Goal: Task Accomplishment & Management: Manage account settings

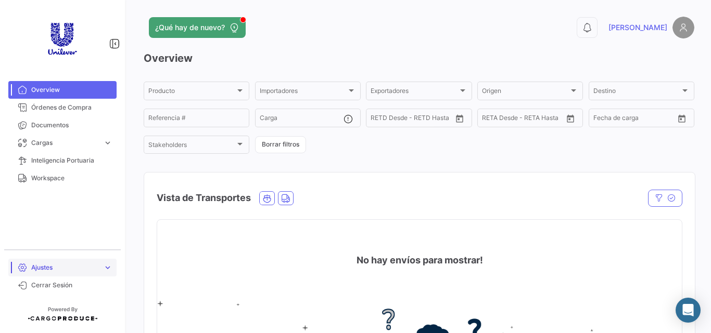
click at [60, 272] on span "Ajustes" at bounding box center [65, 267] width 68 height 9
click at [50, 262] on span "Usuarios" at bounding box center [40, 263] width 26 height 9
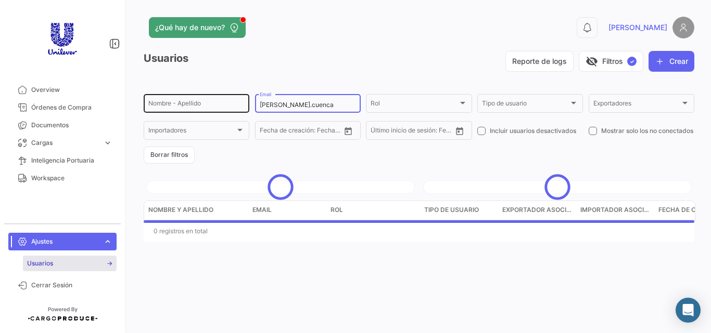
click at [0, 0] on div "Nombre - Apellido alex.cuenca Email Rol Rol Tipo de usuario Tipo de usuario Exp…" at bounding box center [0, 0] width 0 height 0
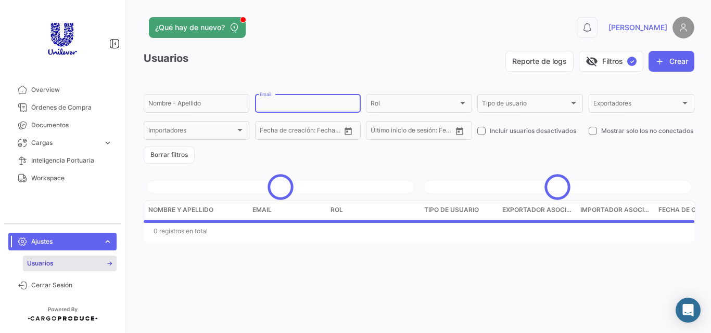
click at [339, 61] on div "Reporte de logs visibility_off Filtros ✓ Crear" at bounding box center [444, 61] width 500 height 21
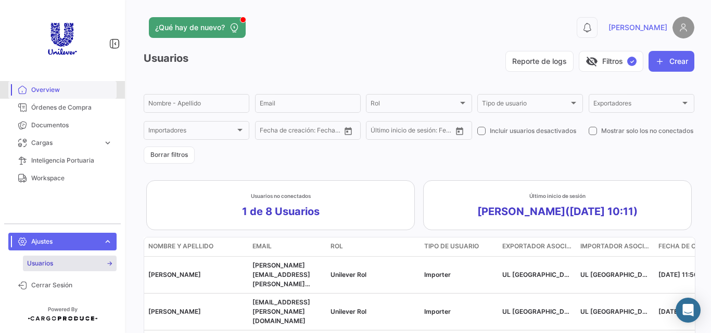
click at [57, 88] on span "Overview" at bounding box center [71, 89] width 81 height 9
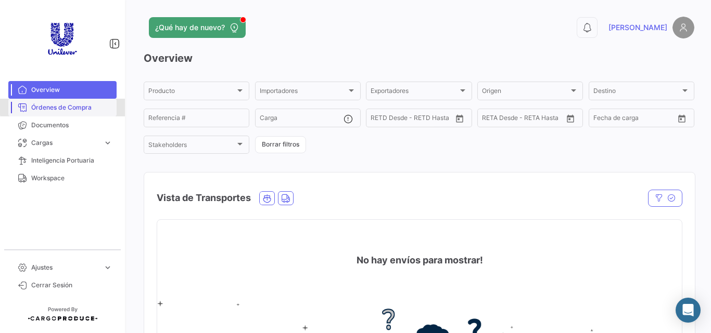
click at [75, 106] on span "Órdenes de Compra" at bounding box center [71, 107] width 81 height 9
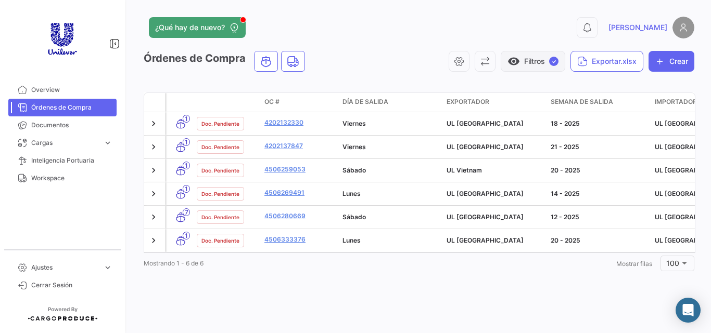
click at [534, 65] on button "visibility Filtros ✓" at bounding box center [532, 61] width 65 height 21
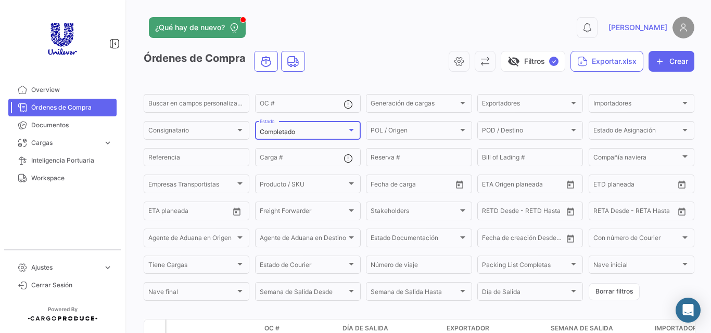
click at [294, 135] on div "Completado" at bounding box center [303, 132] width 87 height 7
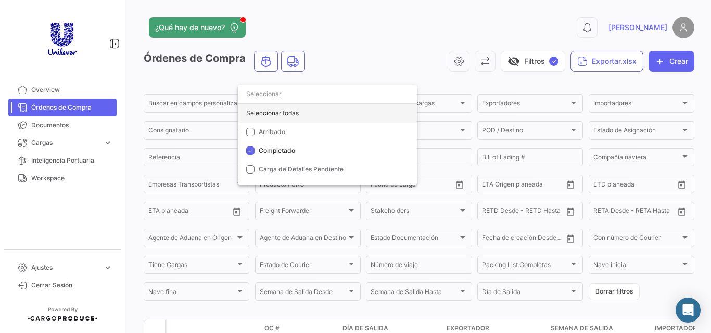
click at [301, 115] on div "Seleccionar todas" at bounding box center [327, 113] width 179 height 19
click at [382, 34] on div at bounding box center [355, 166] width 711 height 333
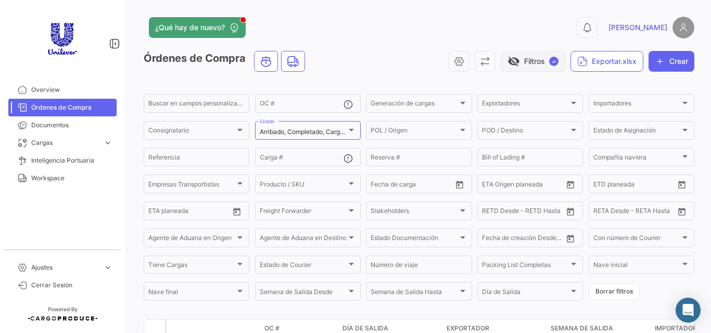
click at [516, 68] on button "visibility_off Filtros ✓" at bounding box center [532, 61] width 65 height 21
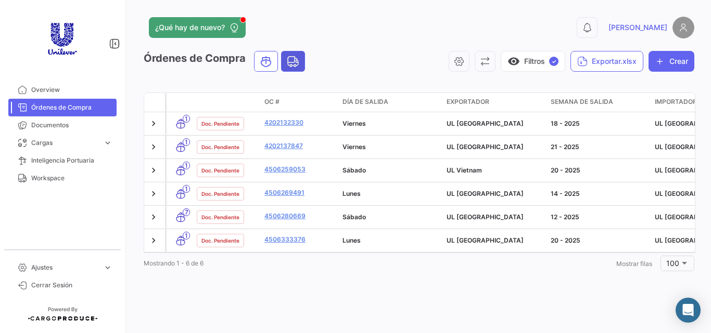
click at [303, 62] on span "Land" at bounding box center [292, 62] width 23 height 20
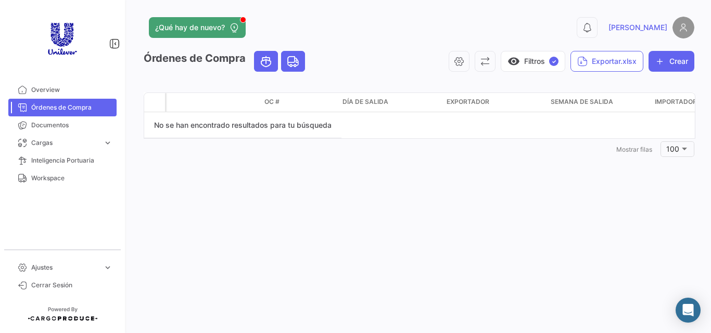
click at [268, 59] on icon "Ocean" at bounding box center [266, 61] width 12 height 13
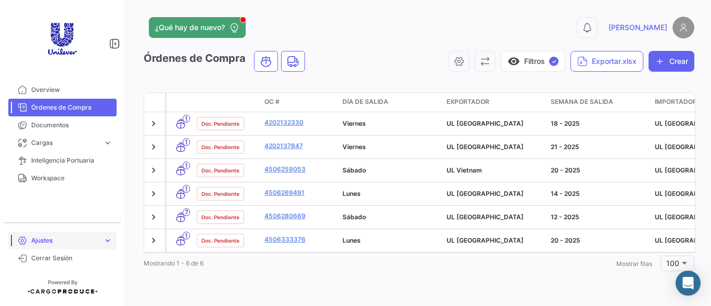
click at [97, 239] on span "Ajustes" at bounding box center [65, 240] width 68 height 9
click at [61, 259] on span "Cerrar Sesión" at bounding box center [71, 258] width 81 height 9
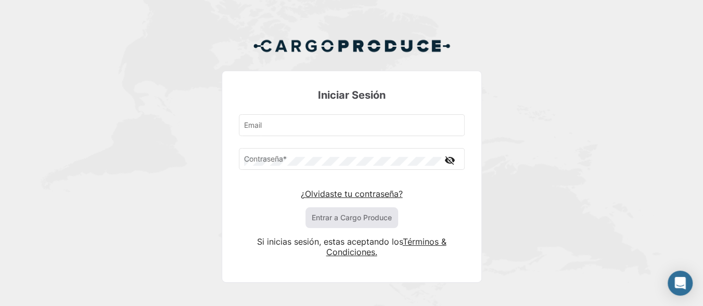
type input "[PERSON_NAME][EMAIL_ADDRESS][DOMAIN_NAME]"
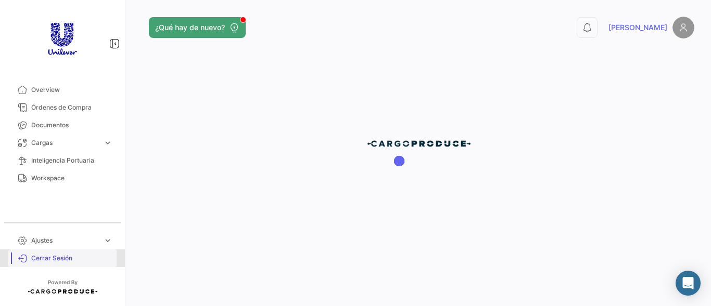
click at [36, 259] on span "Cerrar Sesión" at bounding box center [71, 258] width 81 height 9
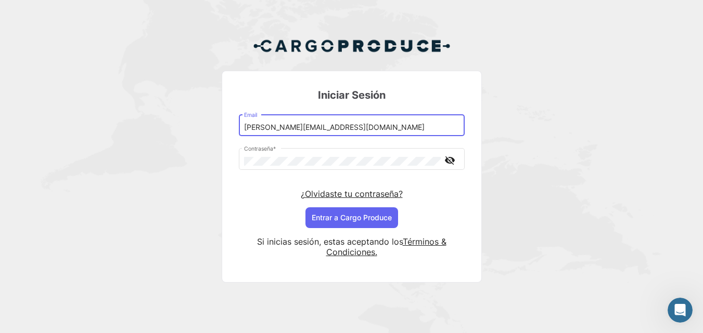
drag, startPoint x: 277, startPoint y: 125, endPoint x: 306, endPoint y: 128, distance: 29.2
click at [306, 128] on input "[PERSON_NAME][EMAIL_ADDRESS][DOMAIN_NAME]" at bounding box center [351, 127] width 215 height 9
type input "[PERSON_NAME][EMAIL_ADDRESS][DOMAIN_NAME]"
click at [345, 219] on button "Entrar a Cargo Produce" at bounding box center [351, 218] width 93 height 21
